Goal: Transaction & Acquisition: Download file/media

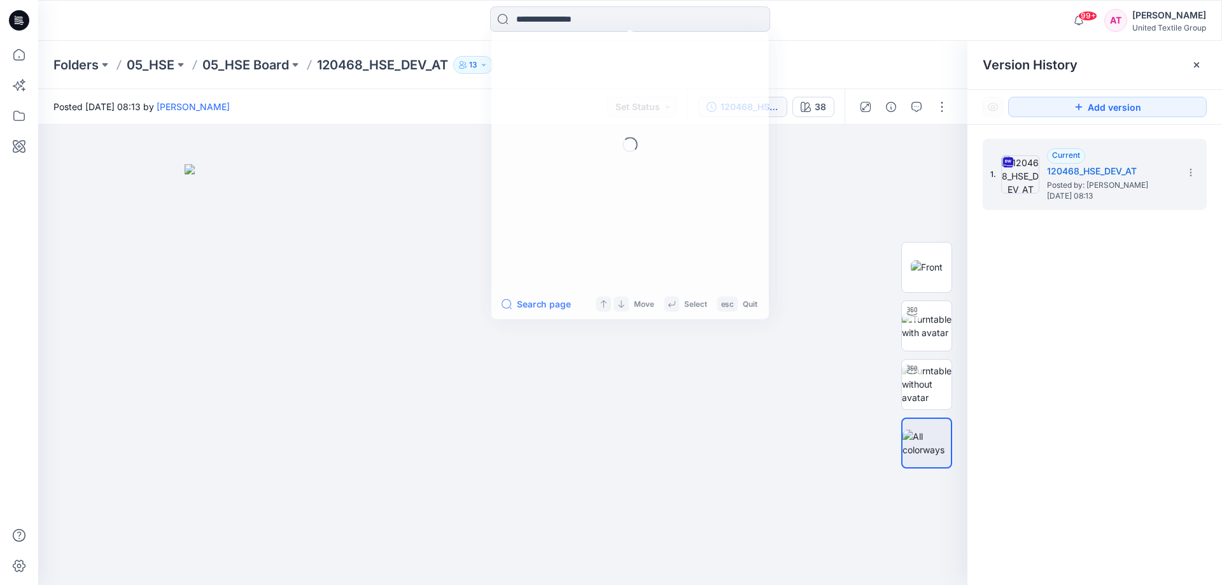
click at [558, 18] on input at bounding box center [630, 18] width 280 height 25
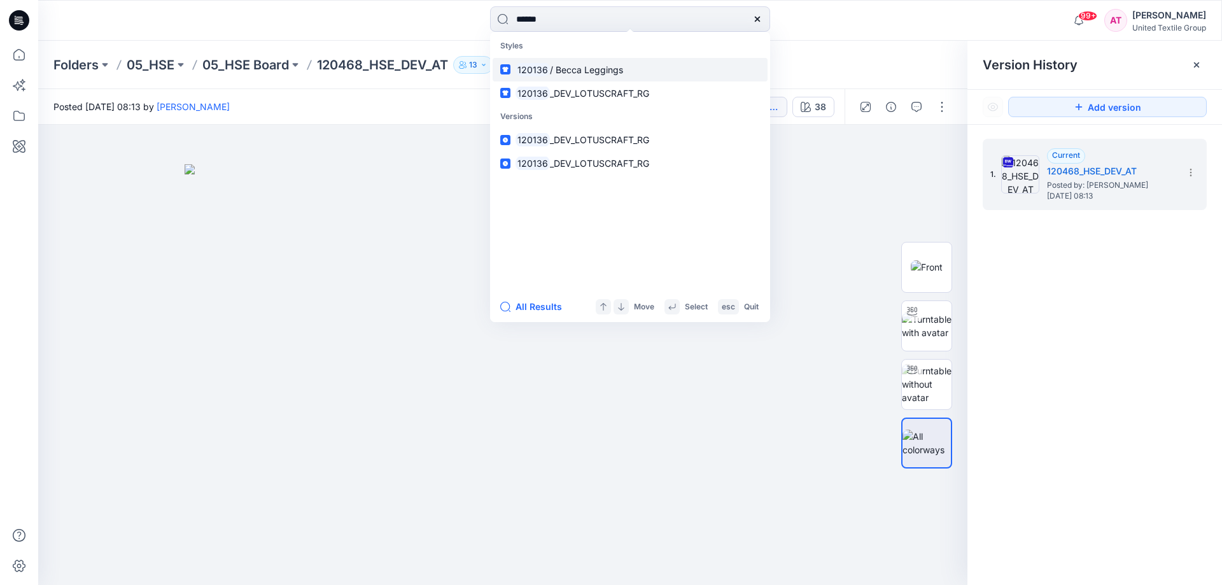
type input "******"
click at [595, 73] on span "/ Becca Leggings" at bounding box center [586, 69] width 73 height 11
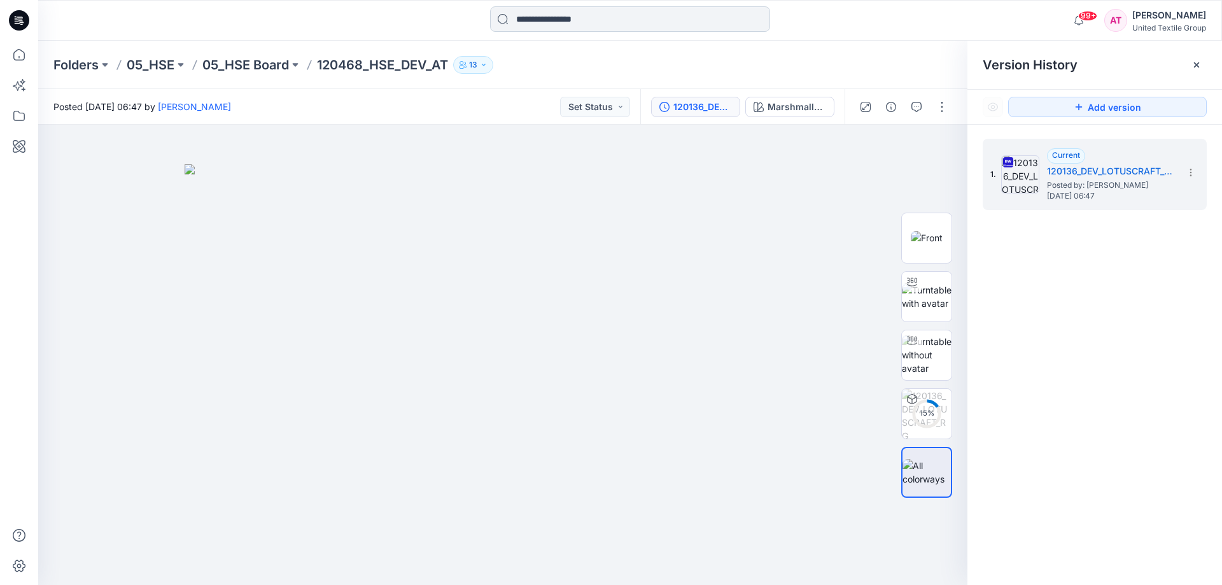
click at [585, 14] on input at bounding box center [630, 18] width 280 height 25
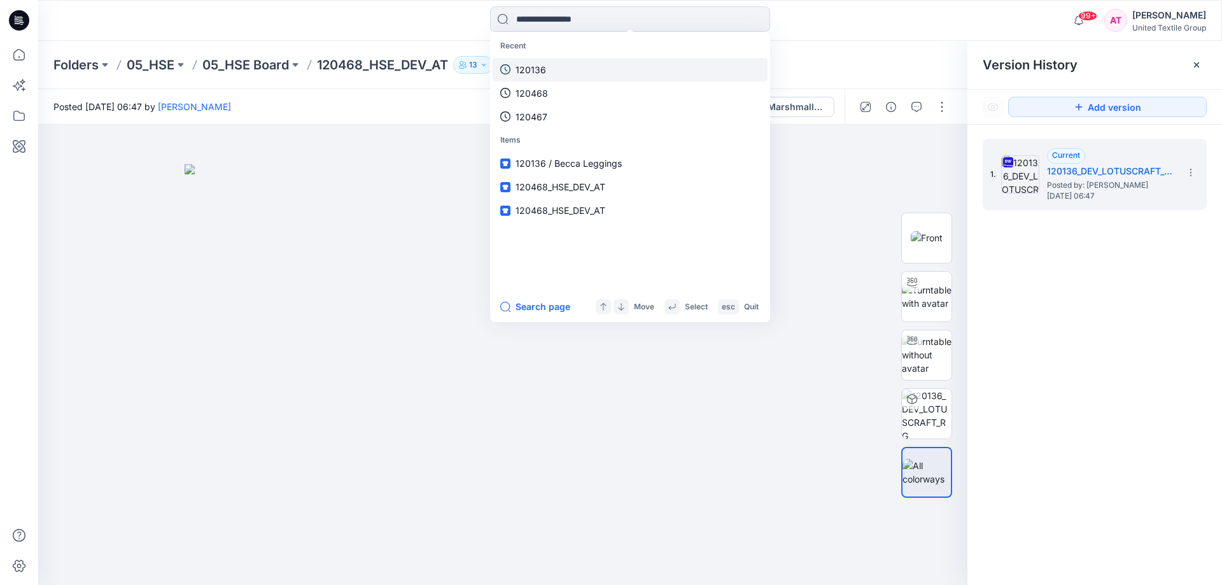
click at [583, 61] on link "120136" at bounding box center [630, 70] width 275 height 24
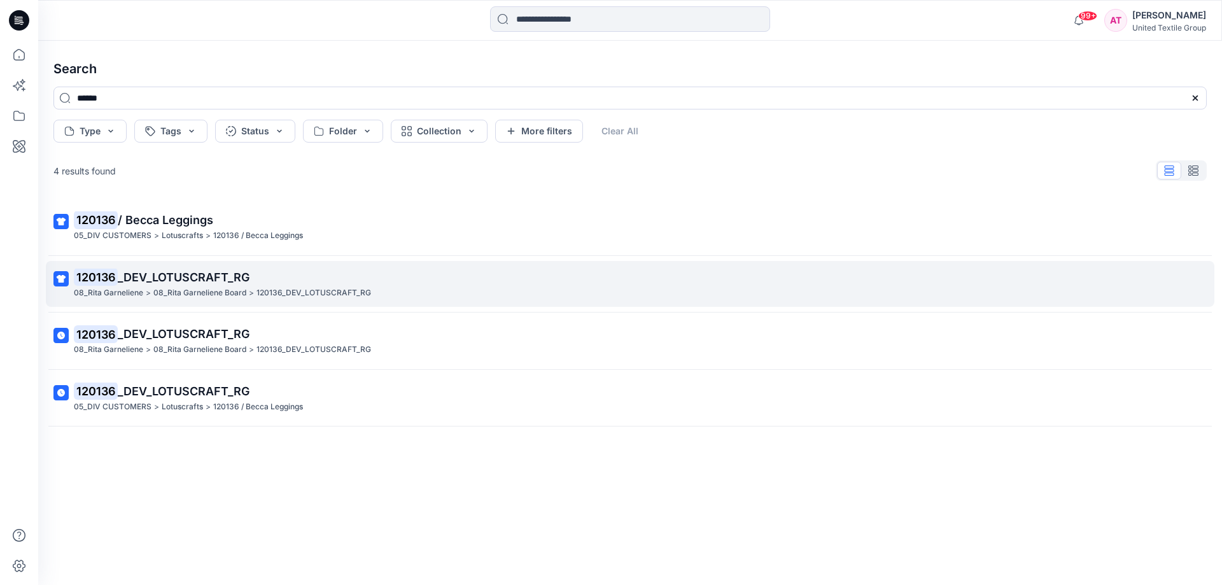
click at [207, 275] on span "_DEV_LOTUSCRAFT_RG" at bounding box center [184, 277] width 132 height 13
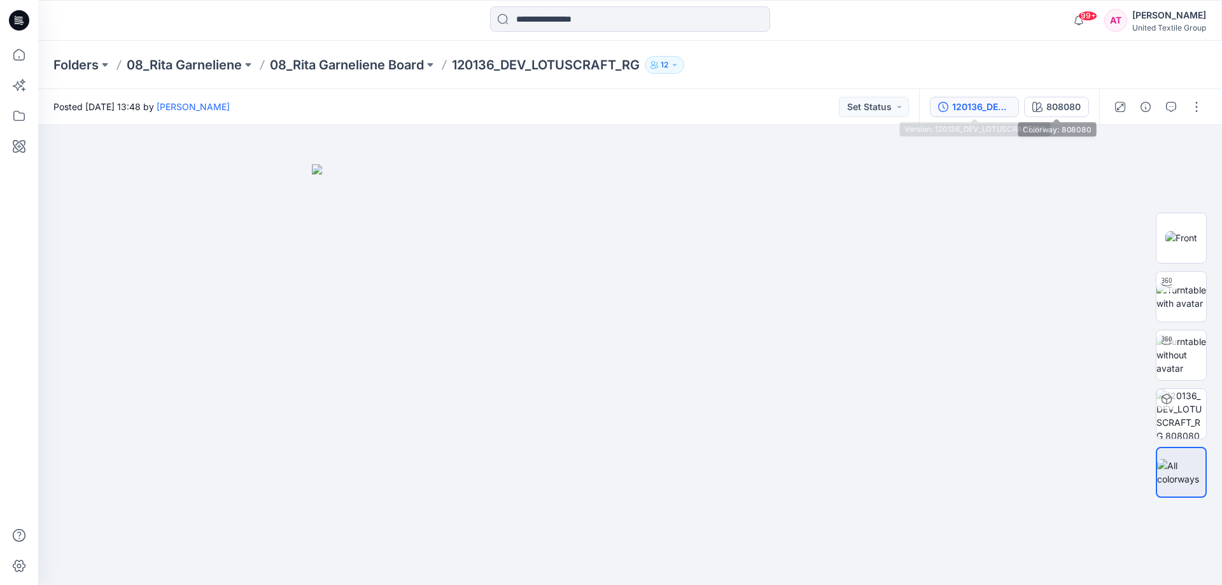
click at [982, 104] on div "120136_DEV_LOTUSCRAFT_RG" at bounding box center [981, 107] width 59 height 14
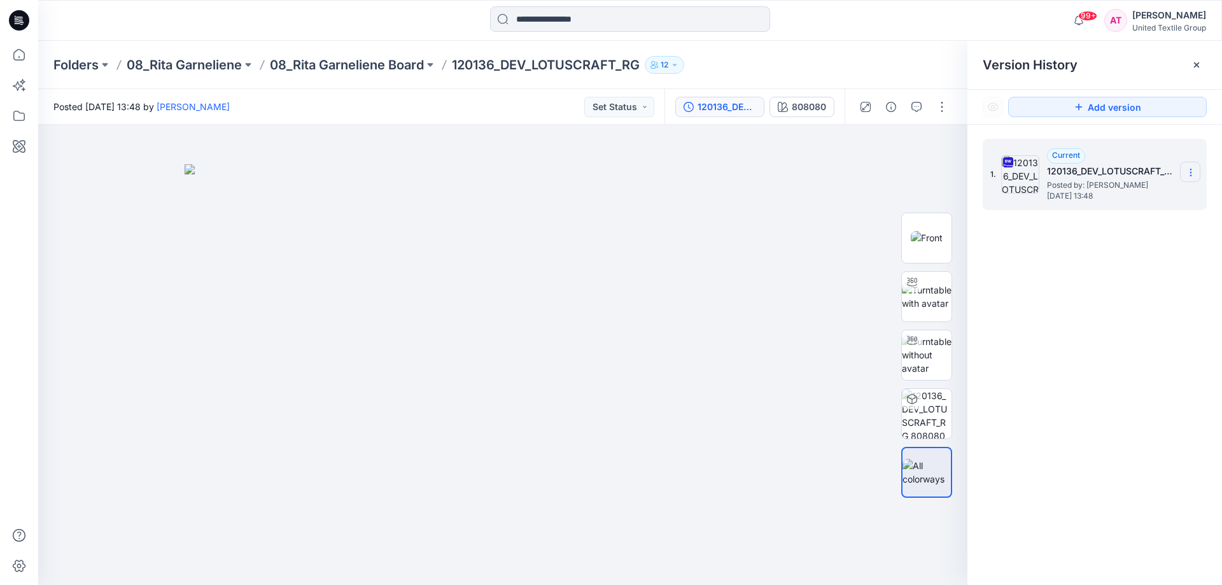
click at [1189, 169] on icon at bounding box center [1191, 172] width 10 height 10
click at [1115, 195] on span "Download Source BW File" at bounding box center [1126, 197] width 107 height 15
